Goal: Check status

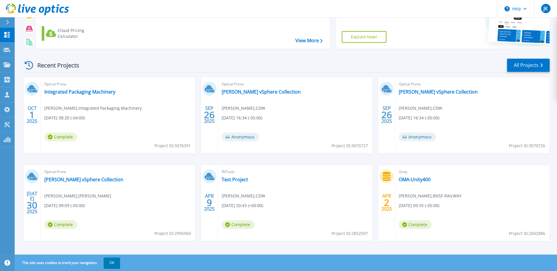
scroll to position [54, 0]
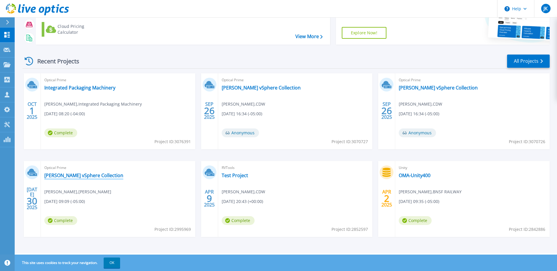
click at [84, 177] on link "[PERSON_NAME] vSphere Collection" at bounding box center [83, 176] width 79 height 6
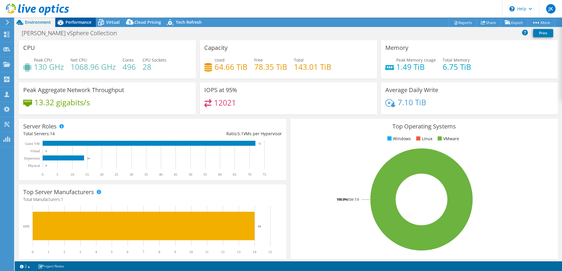
select select "USD"
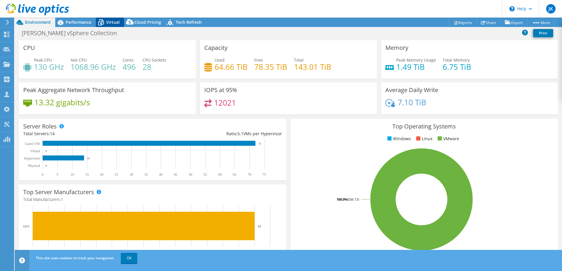
click at [99, 21] on icon at bounding box center [101, 22] width 10 height 10
